Goal: Information Seeking & Learning: Learn about a topic

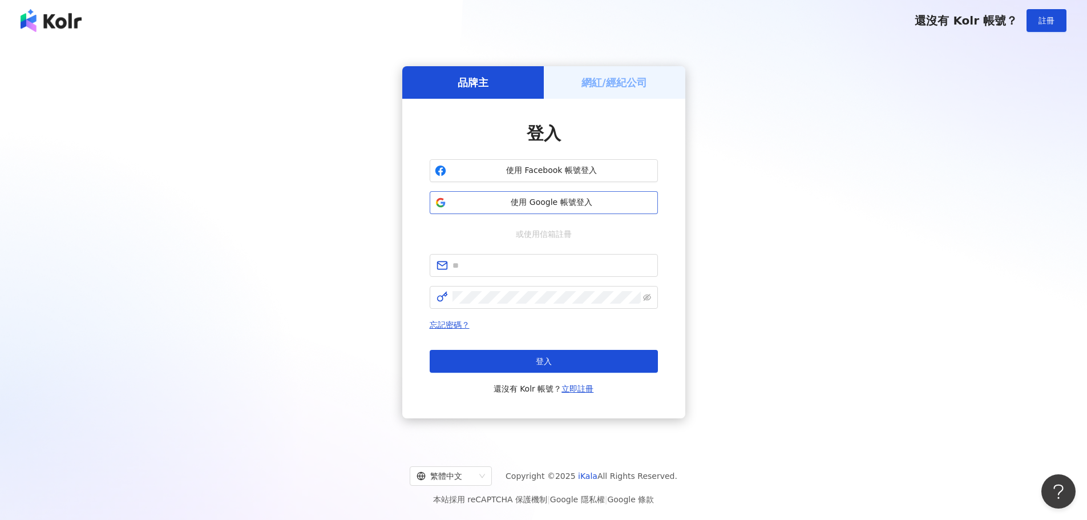
click at [472, 202] on span "使用 Google 帳號登入" at bounding box center [552, 202] width 202 height 11
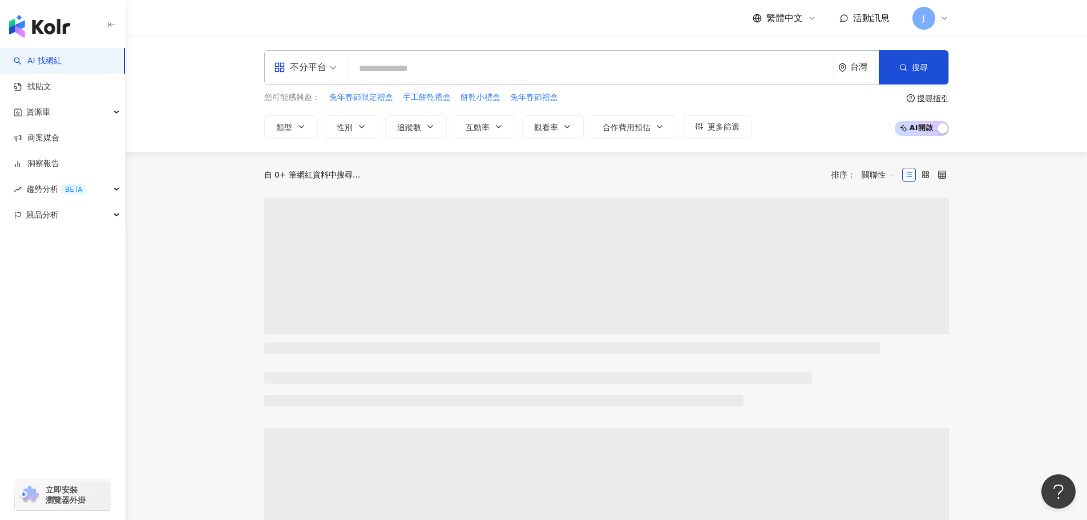
click at [375, 64] on input "search" at bounding box center [591, 69] width 476 height 22
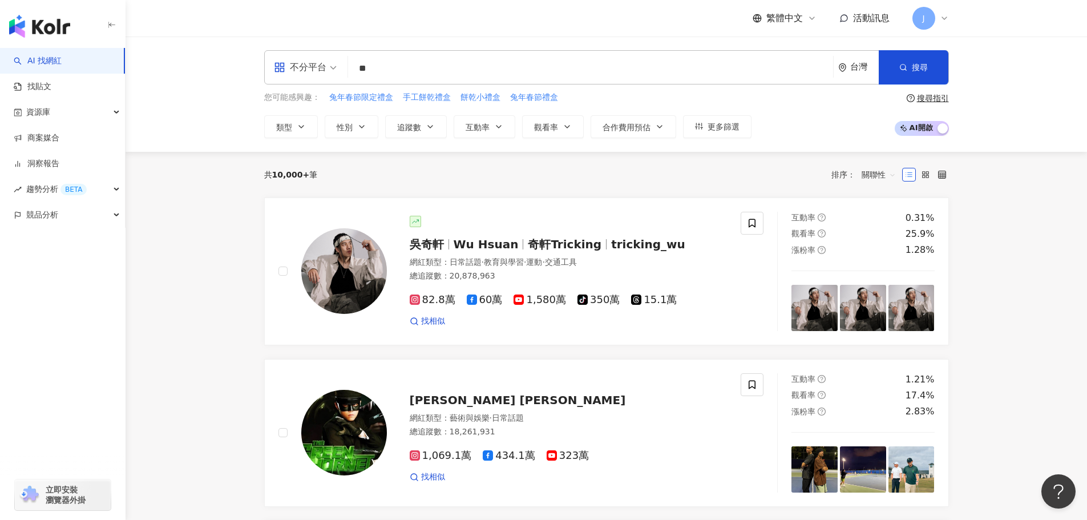
type input "*"
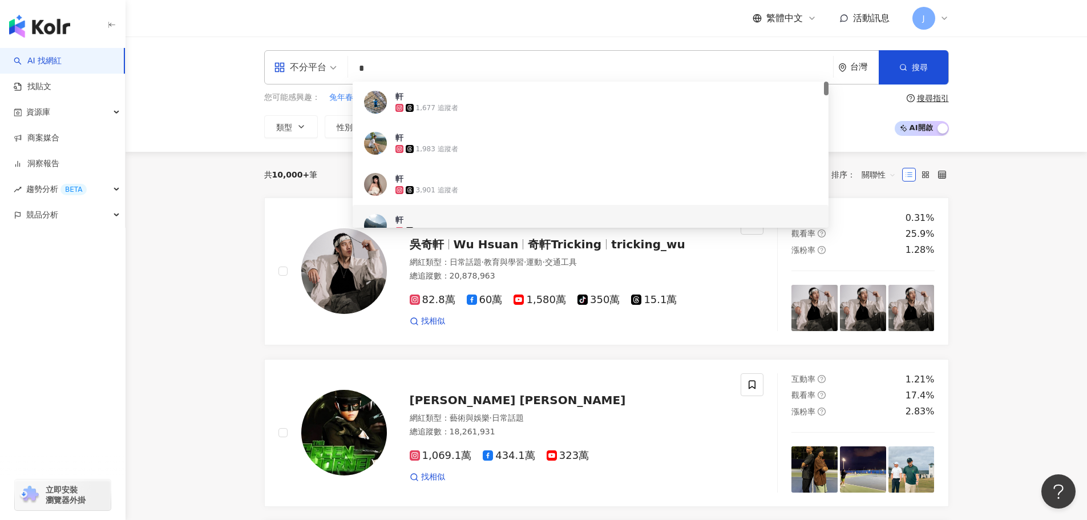
type input "*"
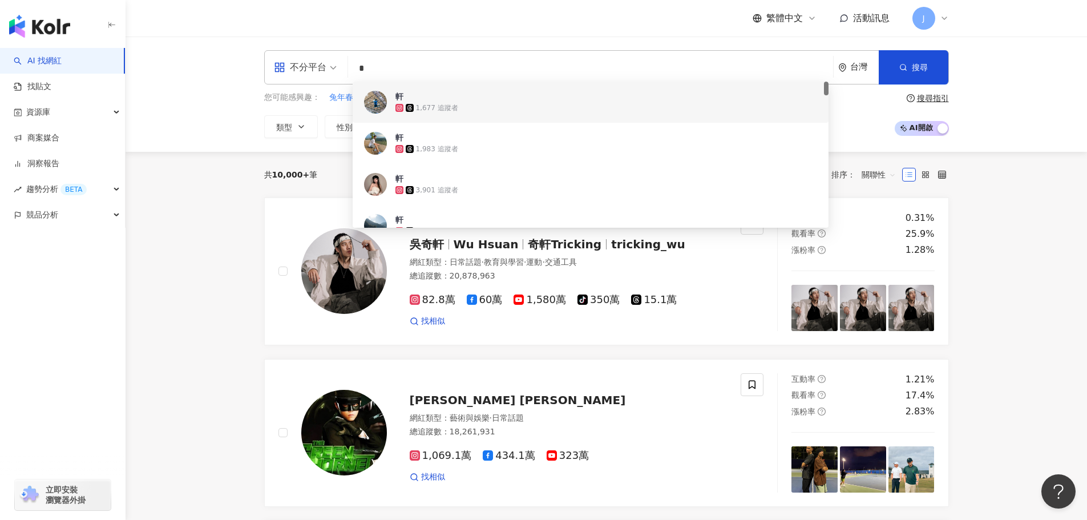
drag, startPoint x: 366, startPoint y: 66, endPoint x: 344, endPoint y: 66, distance: 22.2
click at [344, 66] on div "不分平台 * 台灣 搜尋 f1d04339-e216-429b-a1fa-04e4425f6048 de9bb855-2cfe-453b-b4b9-3f414…" at bounding box center [606, 67] width 685 height 34
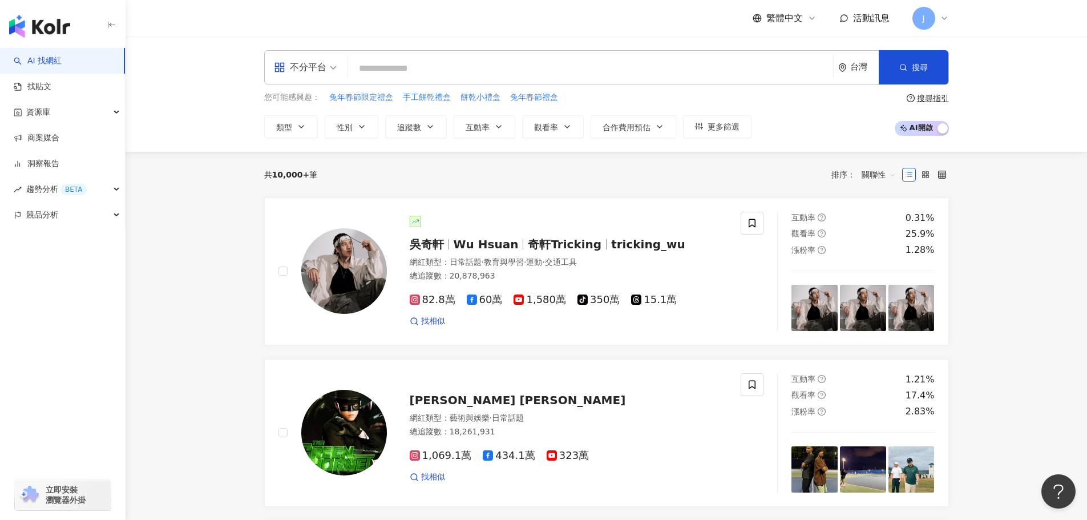
paste input "**********"
type input "**********"
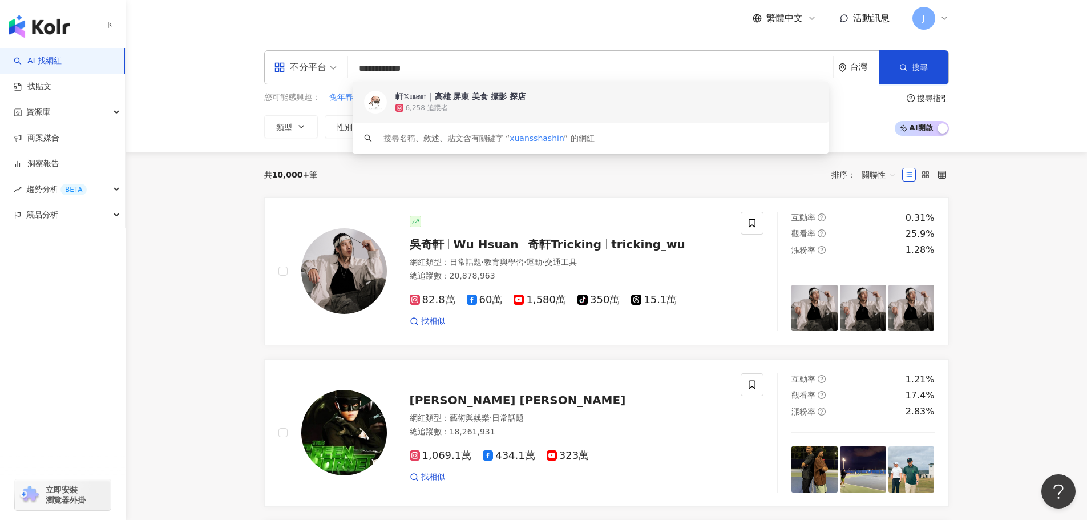
click at [419, 110] on div "6,258 追蹤者" at bounding box center [427, 108] width 42 height 10
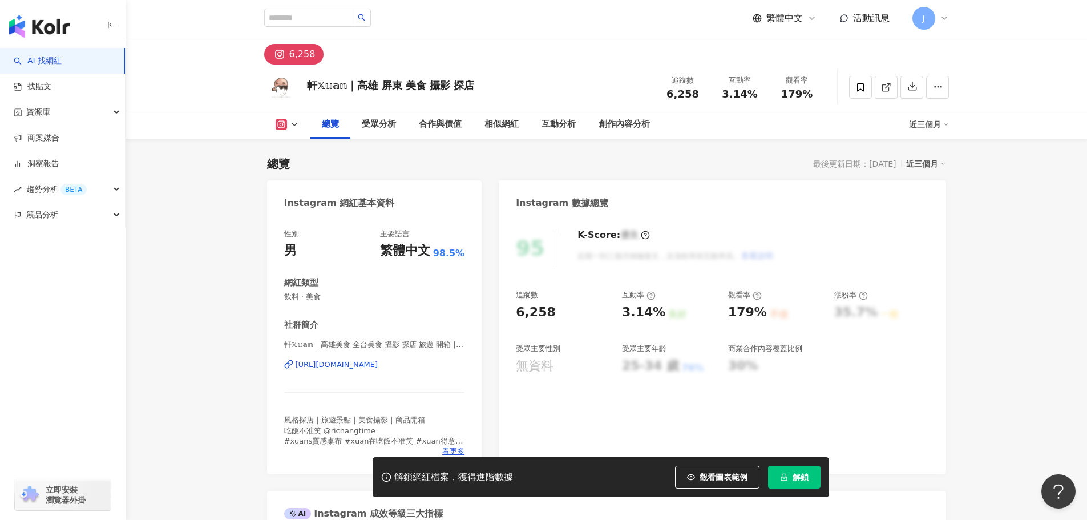
scroll to position [82, 0]
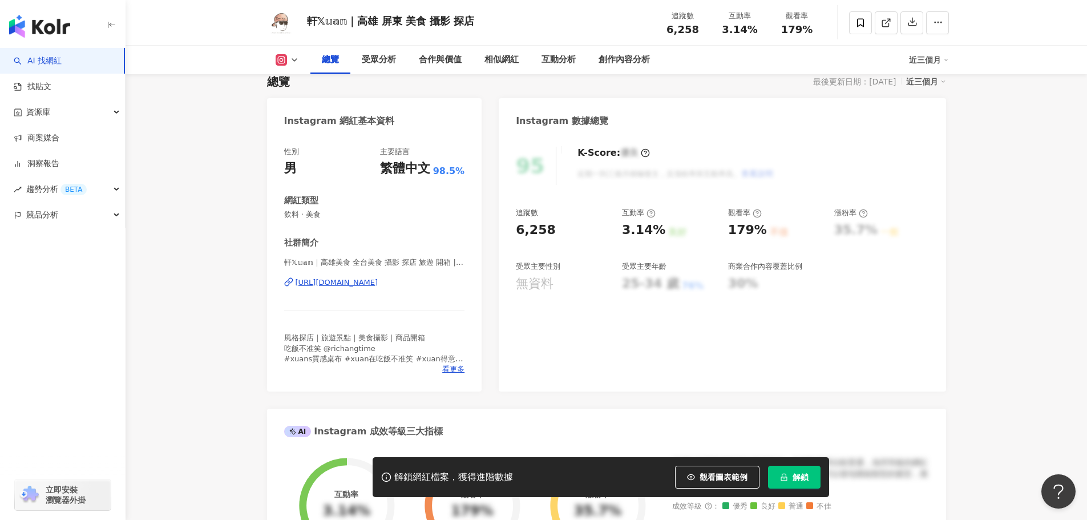
click at [786, 474] on icon "lock" at bounding box center [784, 477] width 8 height 8
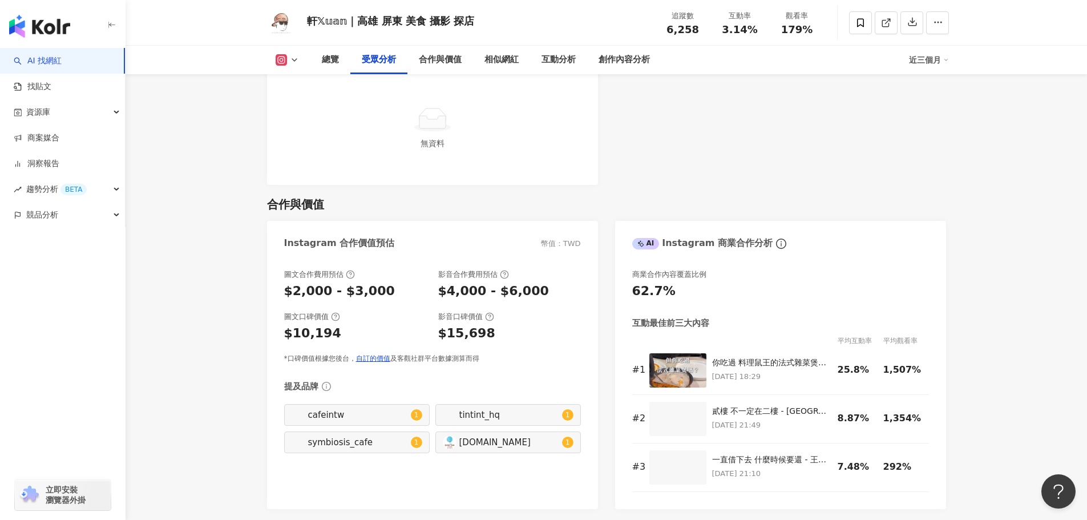
scroll to position [1312, 0]
